Goal: Information Seeking & Learning: Learn about a topic

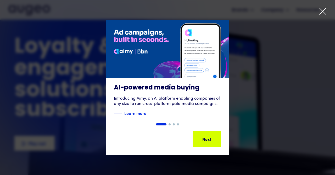
click at [322, 11] on icon at bounding box center [323, 11] width 8 height 8
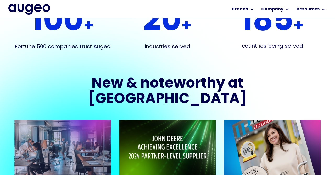
scroll to position [961, 0]
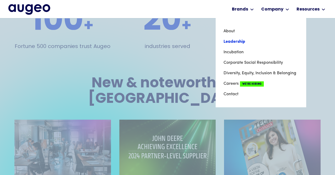
click at [236, 39] on link "Leadership" at bounding box center [261, 41] width 75 height 10
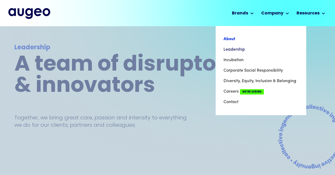
click at [231, 37] on link "About" at bounding box center [261, 39] width 75 height 10
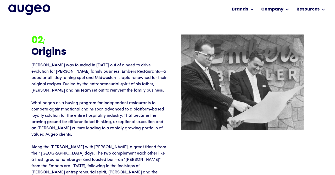
scroll to position [545, 0]
